Goal: Information Seeking & Learning: Stay updated

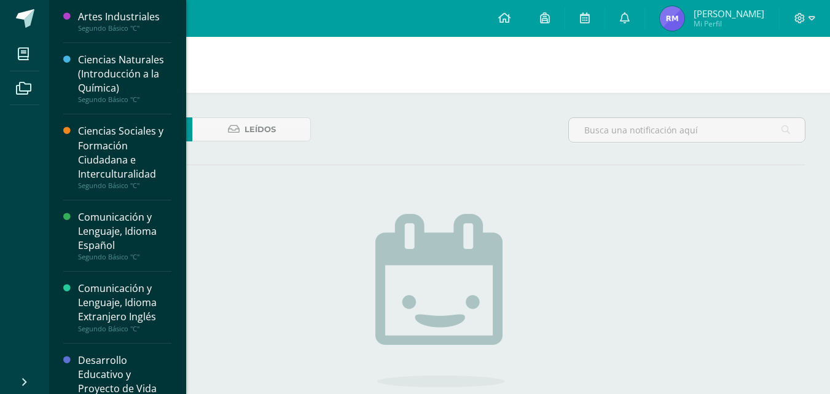
click at [431, 223] on img at bounding box center [440, 300] width 129 height 173
drag, startPoint x: 594, startPoint y: 377, endPoint x: 488, endPoint y: 277, distance: 146.1
click at [595, 377] on div "No hay nuevas notificaciones ¡Felicidades! no hay nuevas notificaciones, puedes…" at bounding box center [440, 345] width 363 height 313
click at [236, 44] on h1 "Notificaciones" at bounding box center [440, 65] width 752 height 56
drag, startPoint x: 786, startPoint y: 331, endPoint x: 676, endPoint y: 302, distance: 113.8
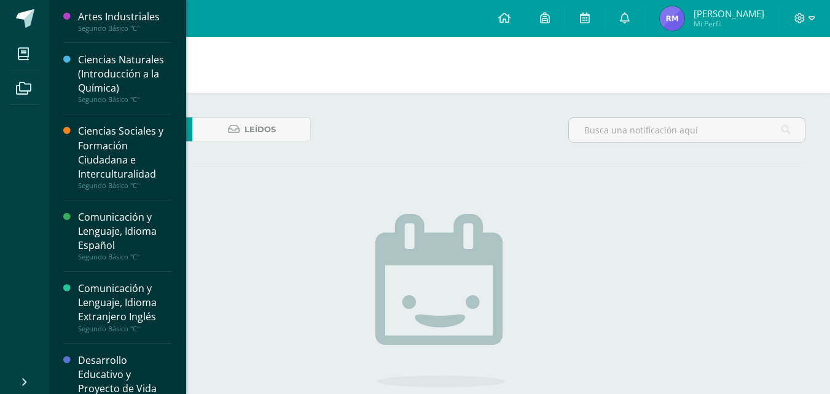
click at [785, 330] on div "Sin leer Leídos No hay nuevas notificaciones ¡Felicidades! no hay nuevas notifi…" at bounding box center [439, 310] width 781 height 434
drag, startPoint x: 438, startPoint y: 219, endPoint x: 422, endPoint y: 217, distance: 16.1
drag, startPoint x: 422, startPoint y: 217, endPoint x: 331, endPoint y: 197, distance: 93.2
click at [347, 199] on div "No hay nuevas notificaciones ¡Felicidades! no hay nuevas notificaciones, puedes…" at bounding box center [440, 345] width 363 height 313
click at [4, 279] on ul "Mis cursos Archivos" at bounding box center [24, 202] width 49 height 331
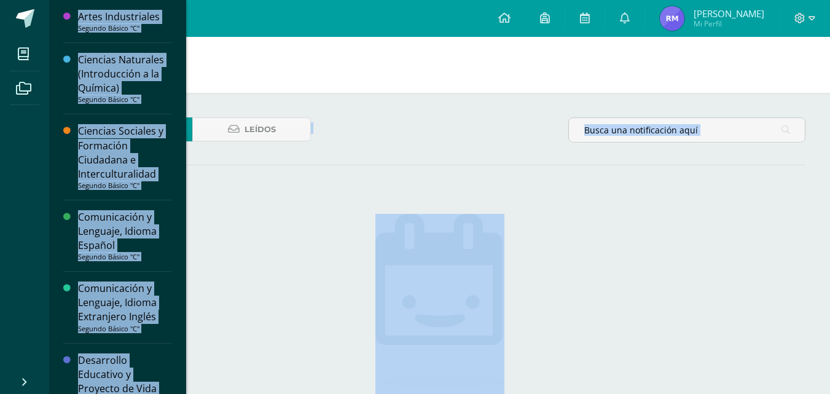
drag, startPoint x: 29, startPoint y: 285, endPoint x: 25, endPoint y: 404, distance: 119.3
click at [25, 393] on html "Mis cursos Archivos Cerrar panel Artes Industriales Segundo Básico "C" Ciencias…" at bounding box center [415, 263] width 830 height 527
click at [22, 381] on icon at bounding box center [25, 382] width 10 height 12
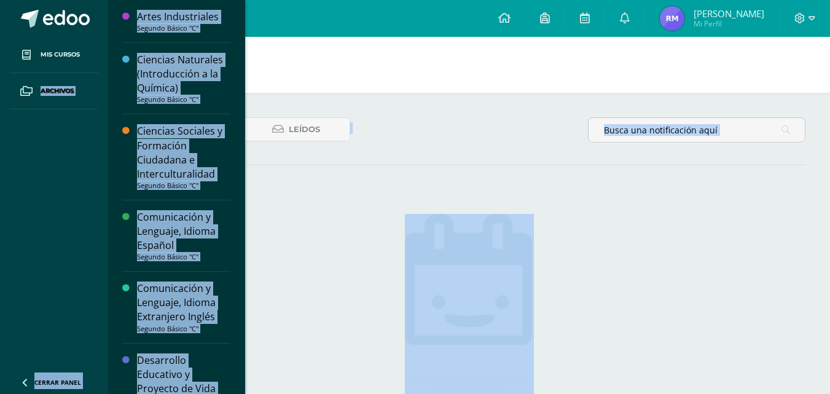
click at [25, 379] on icon at bounding box center [25, 382] width 10 height 12
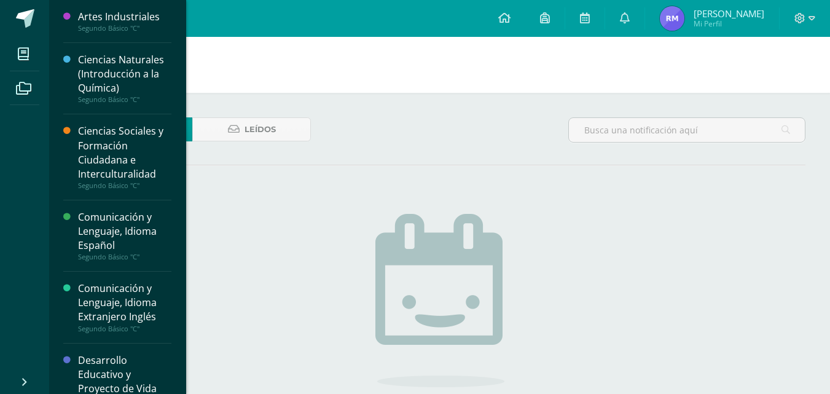
click at [573, 278] on div "No hay nuevas notificaciones ¡Felicidades! no hay nuevas notificaciones, puedes…" at bounding box center [440, 345] width 363 height 313
click at [438, 162] on div "Sin leer Leídos No hay nuevas notificaciones ¡Felicidades! no hay nuevas notifi…" at bounding box center [439, 310] width 781 height 434
